Goal: Transaction & Acquisition: Subscribe to service/newsletter

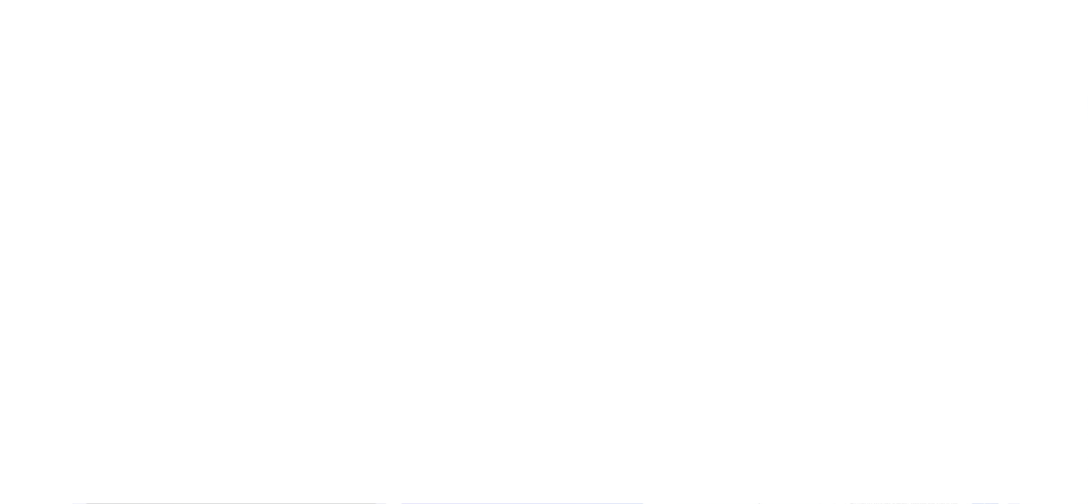
scroll to position [485, 0]
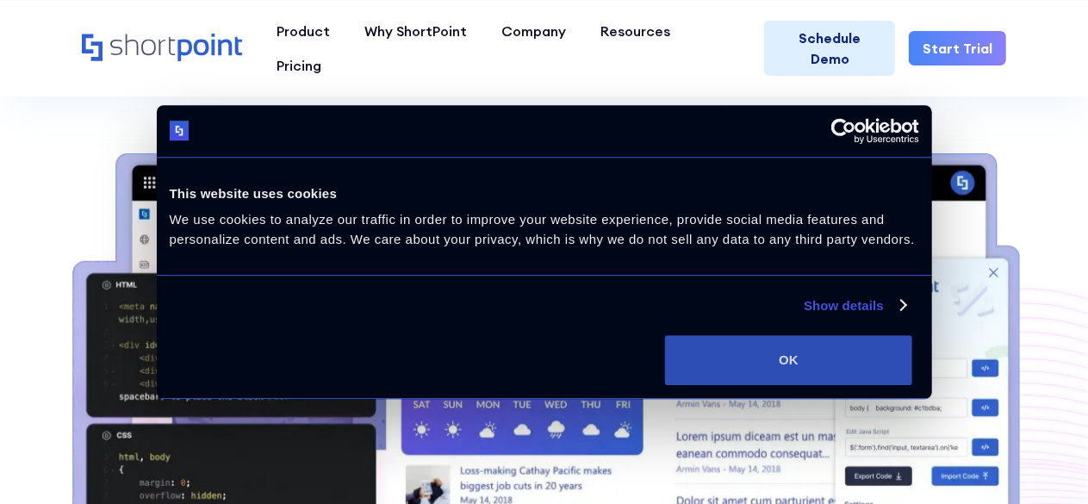
click at [913, 381] on button "OK" at bounding box center [788, 360] width 247 height 50
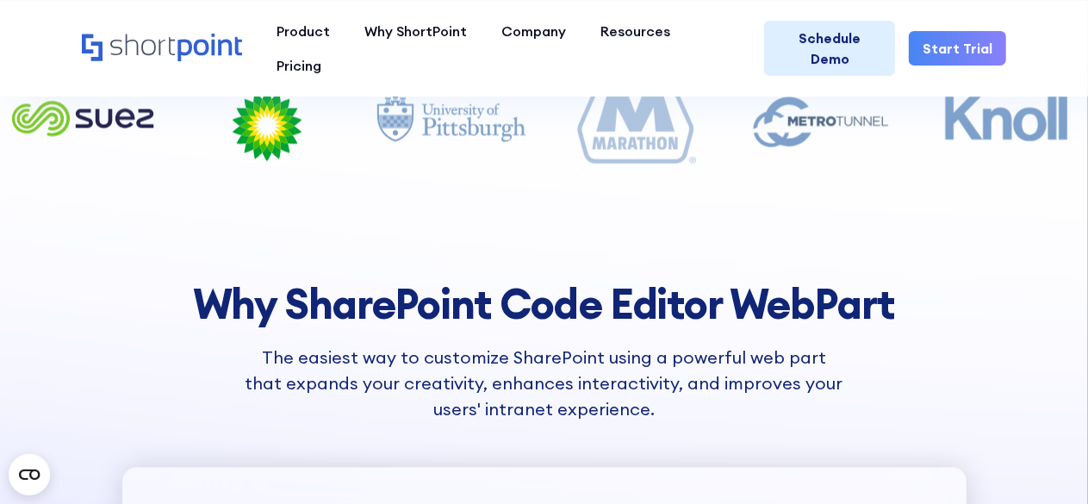
scroll to position [1723, 0]
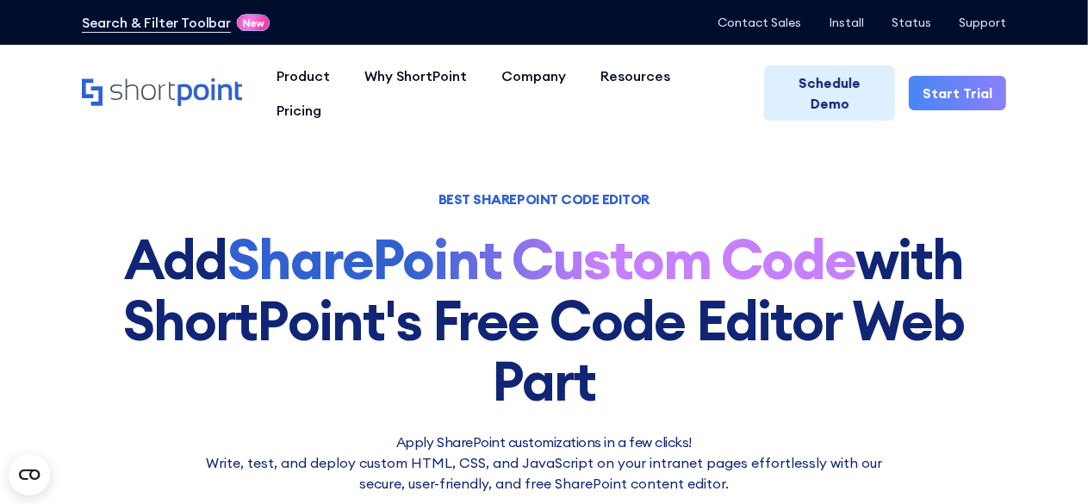
click at [960, 86] on link "Start Trial" at bounding box center [957, 93] width 97 height 34
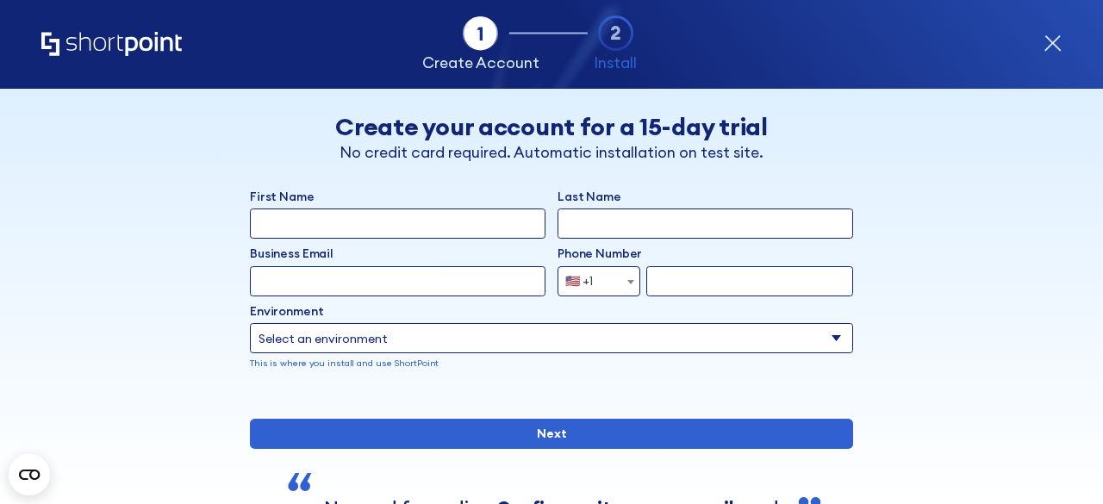
click at [1054, 39] on icon "form" at bounding box center [1052, 43] width 18 height 18
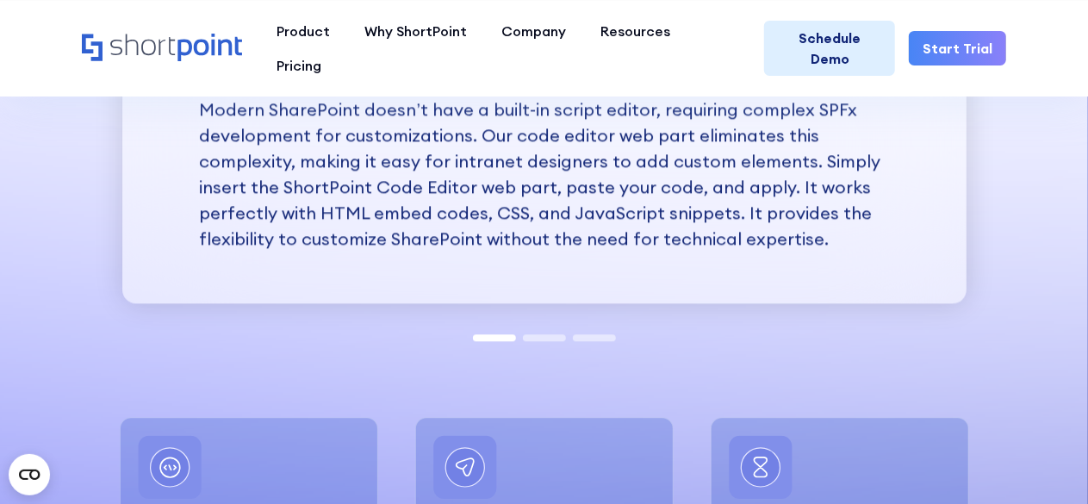
scroll to position [1982, 0]
